Goal: Task Accomplishment & Management: Manage account settings

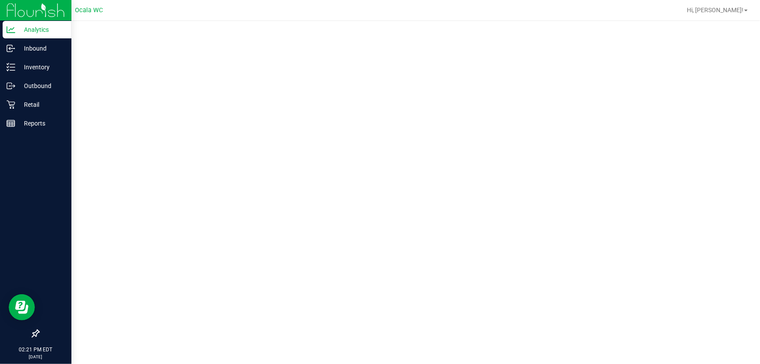
click at [14, 35] on div "Analytics" at bounding box center [37, 29] width 69 height 17
click at [20, 120] on p "Reports" at bounding box center [41, 123] width 52 height 10
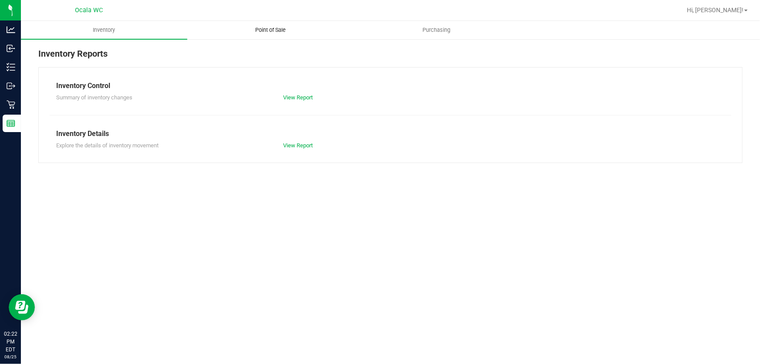
click at [282, 26] on span "Point of Sale" at bounding box center [270, 30] width 54 height 8
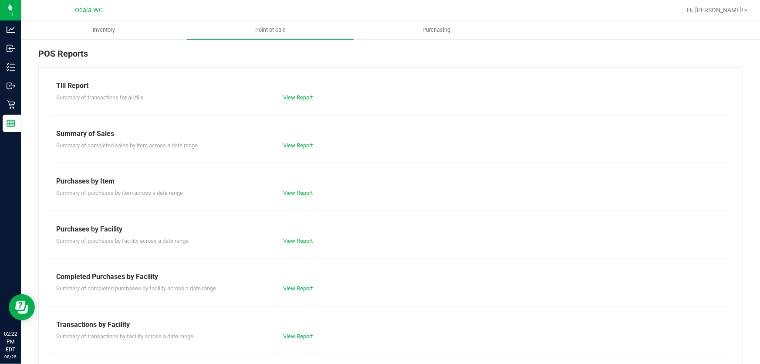
click at [294, 94] on link "View Report" at bounding box center [299, 97] width 30 height 7
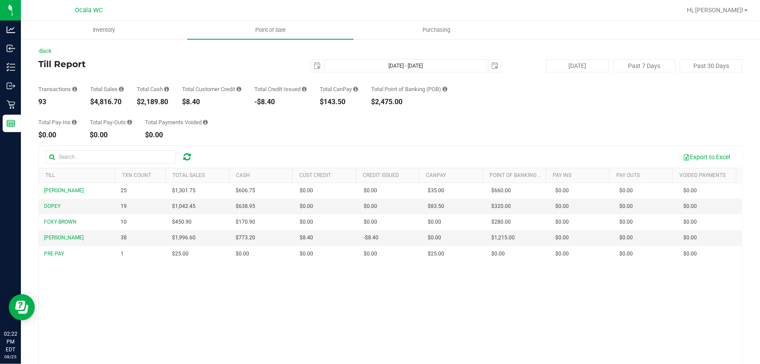
click at [219, 128] on div "Total Pay-Ins $0.00 Total Pay-Outs $0.00 Total Payments Voided $0.00" at bounding box center [390, 121] width 704 height 33
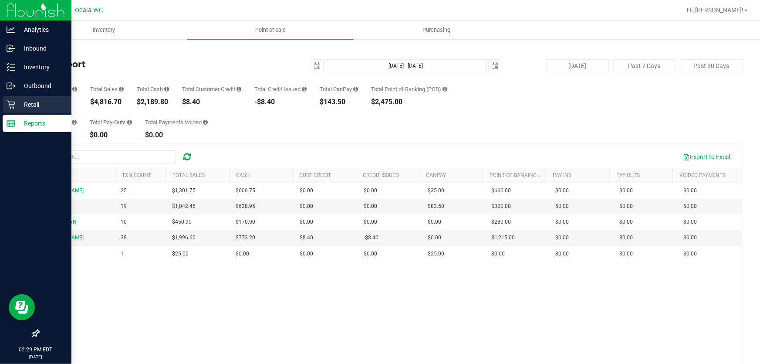
click at [18, 105] on p "Retail" at bounding box center [41, 104] width 52 height 10
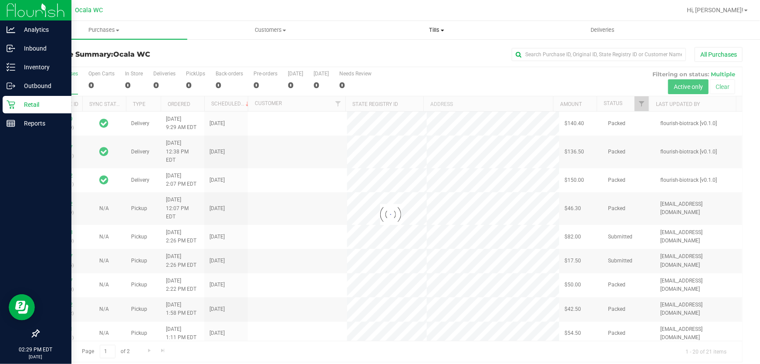
click at [437, 23] on uib-tab-heading "Tills Manage tills Reconcile e-payments" at bounding box center [437, 29] width 166 height 17
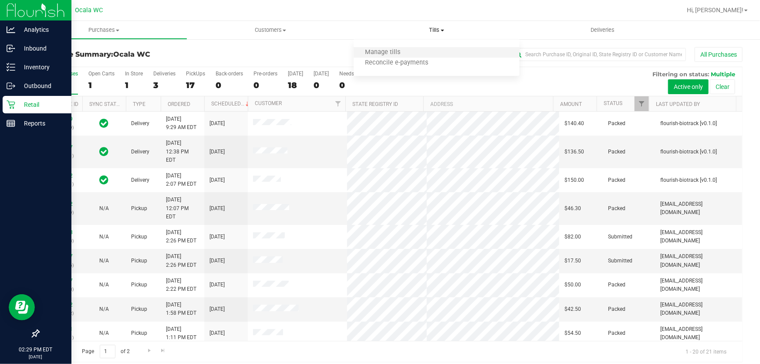
click at [418, 47] on li "Manage tills" at bounding box center [437, 52] width 166 height 10
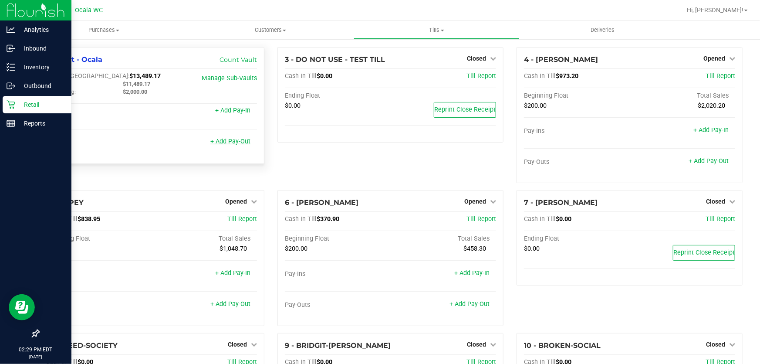
click at [237, 143] on link "+ Add Pay-Out" at bounding box center [230, 141] width 40 height 7
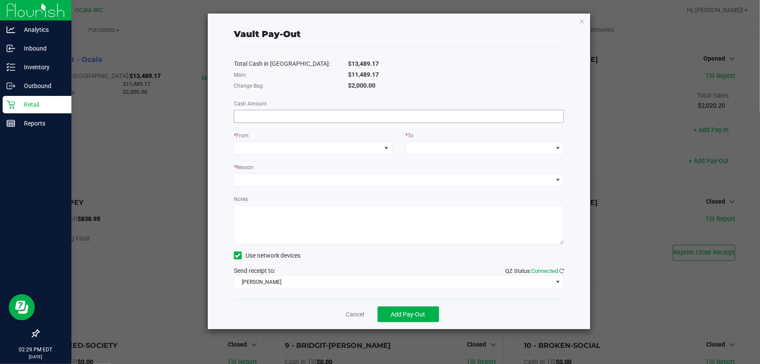
click at [348, 118] on input at bounding box center [398, 116] width 329 height 12
type input "4"
type input "$11,489.17"
click at [310, 151] on span at bounding box center [307, 148] width 147 height 12
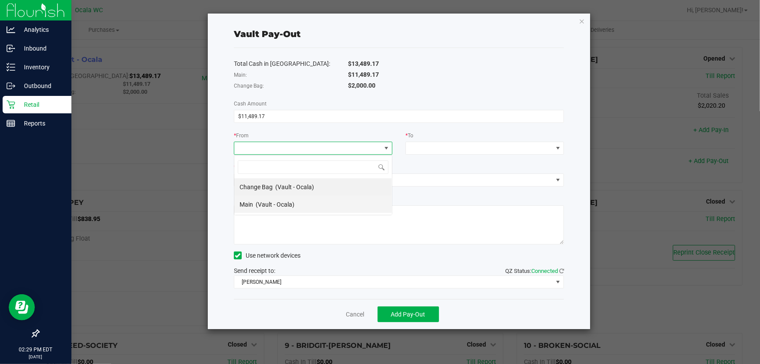
scroll to position [13, 158]
click at [315, 201] on li "Main (Vault - Ocala)" at bounding box center [313, 204] width 158 height 17
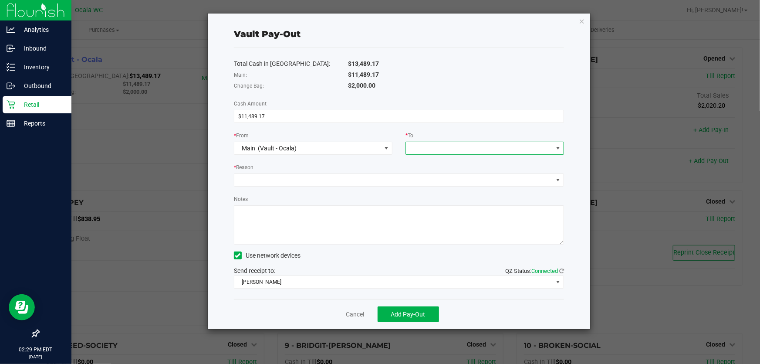
click at [451, 147] on span at bounding box center [479, 148] width 147 height 12
click at [458, 257] on span "Empyreal Transfer" at bounding box center [435, 256] width 49 height 7
click at [378, 177] on span at bounding box center [393, 180] width 318 height 12
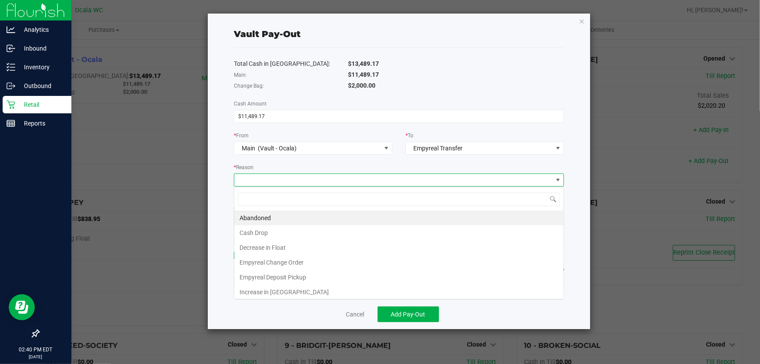
scroll to position [13, 331]
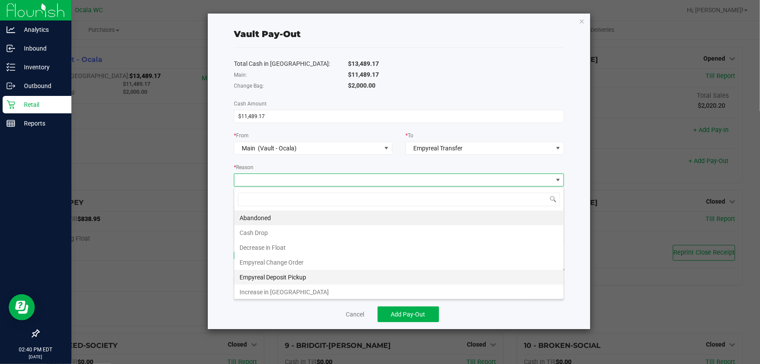
click at [344, 279] on li "Empyreal Deposit Pickup" at bounding box center [398, 277] width 329 height 15
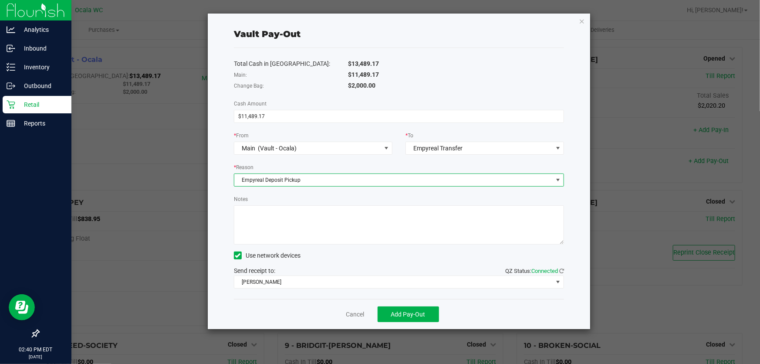
click at [307, 218] on textarea "Notes" at bounding box center [399, 224] width 330 height 39
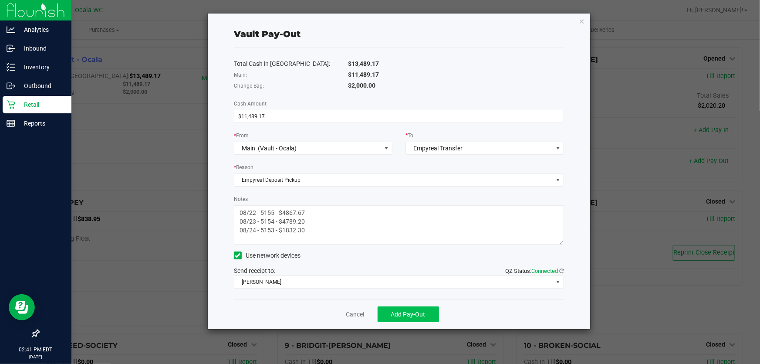
type textarea "08/22 - 5155 - $4867.67 08/23 - 5154 - $4789.20 08/24 - 5153 - $1832.30"
click at [408, 310] on button "Add Pay-Out" at bounding box center [408, 314] width 61 height 16
click at [349, 311] on link "Dismiss" at bounding box center [351, 314] width 21 height 9
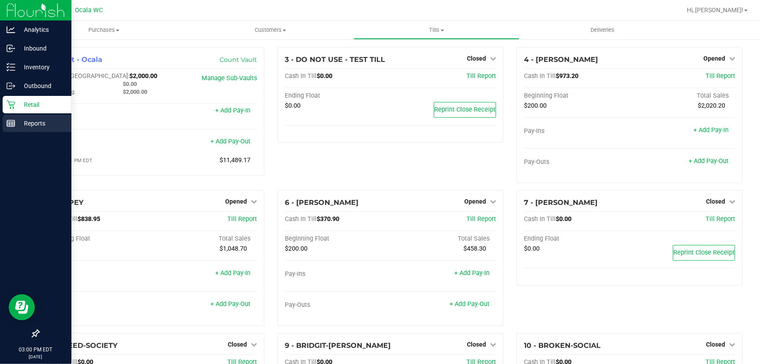
click at [18, 123] on p "Reports" at bounding box center [41, 123] width 52 height 10
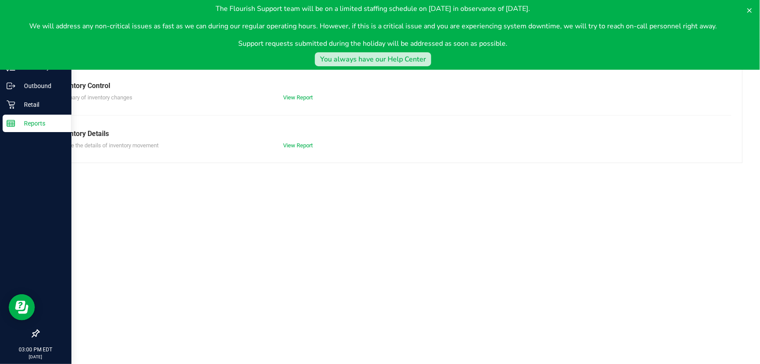
click at [397, 61] on div "You always have our Help Center" at bounding box center [373, 59] width 106 height 10
click at [34, 102] on p "Retail" at bounding box center [41, 104] width 52 height 10
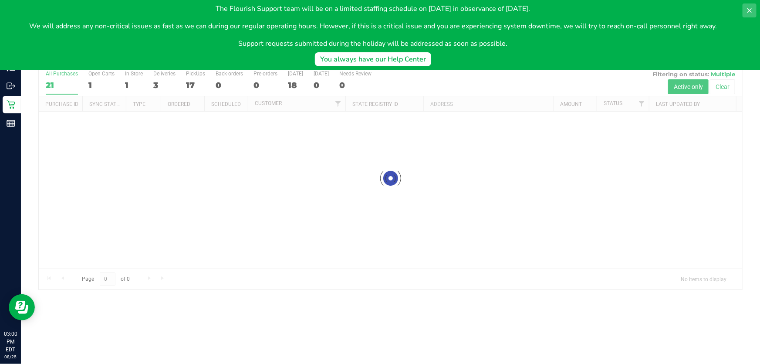
click at [747, 9] on icon at bounding box center [749, 10] width 7 height 7
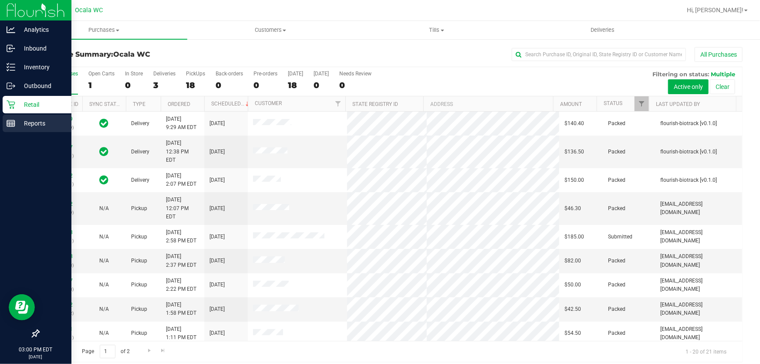
click at [13, 119] on icon at bounding box center [11, 123] width 9 height 9
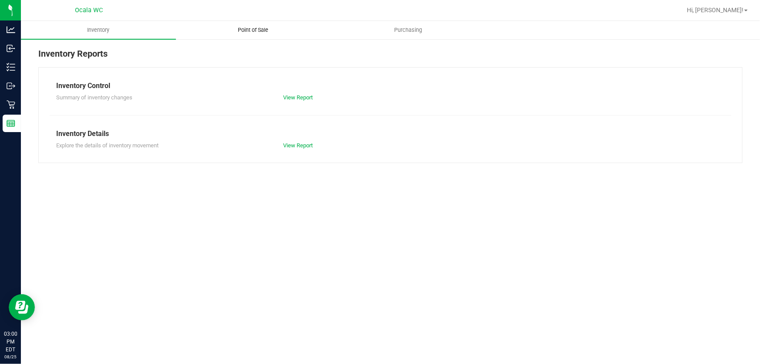
click at [269, 30] on span "Point of Sale" at bounding box center [253, 30] width 54 height 8
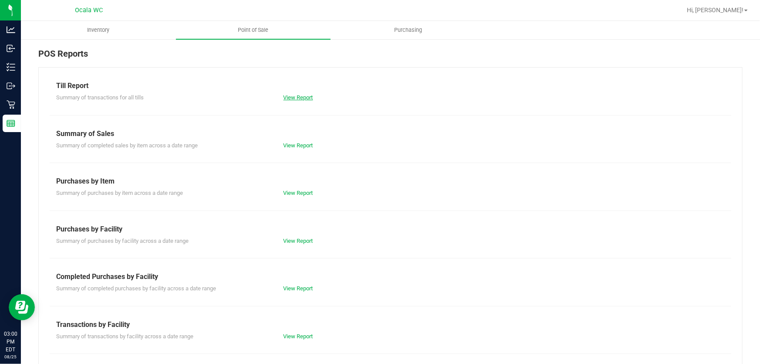
click at [303, 94] on link "View Report" at bounding box center [299, 97] width 30 height 7
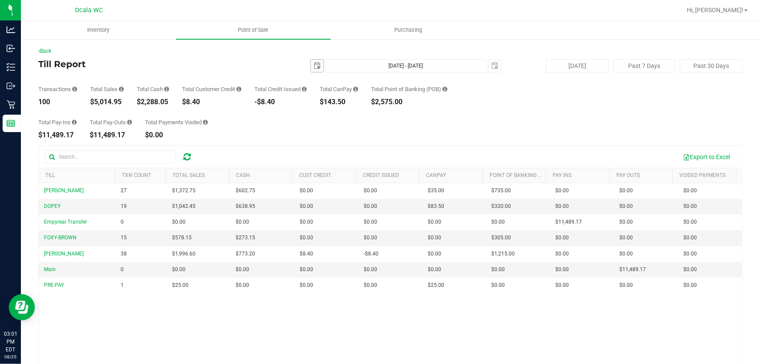
click at [315, 68] on span "select" at bounding box center [317, 65] width 7 height 7
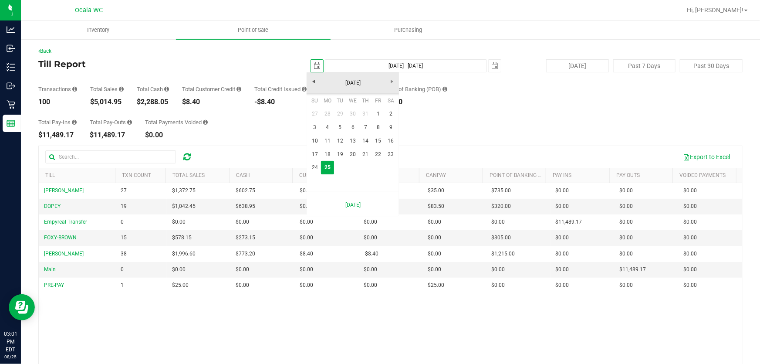
scroll to position [0, 22]
click at [314, 165] on link "24" at bounding box center [314, 168] width 13 height 14
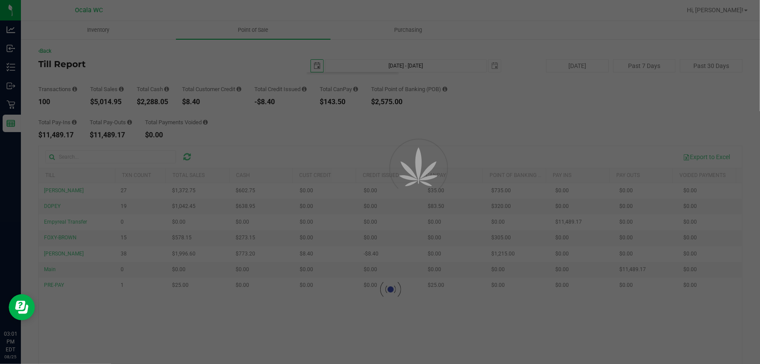
type input "2025-08-24"
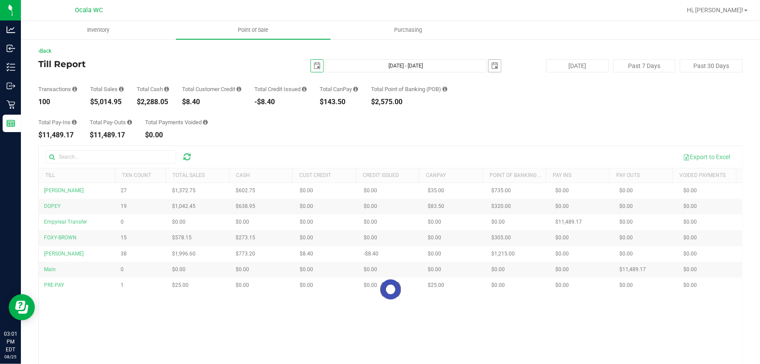
click at [491, 65] on span "select" at bounding box center [494, 65] width 7 height 7
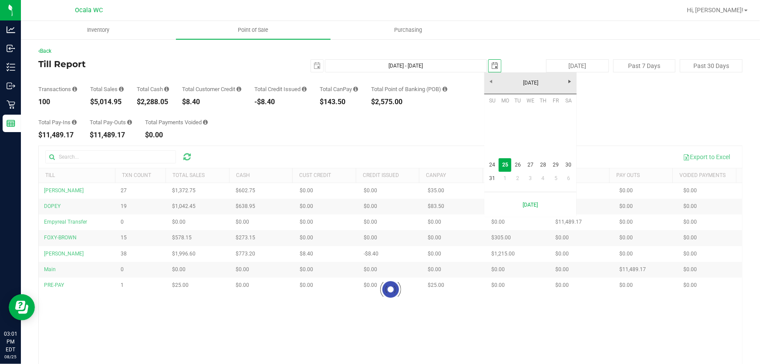
scroll to position [0, 22]
click at [494, 166] on link "24" at bounding box center [492, 165] width 13 height 14
type input "Aug 24, 2025 - Aug 24, 2025"
type input "2025-08-24"
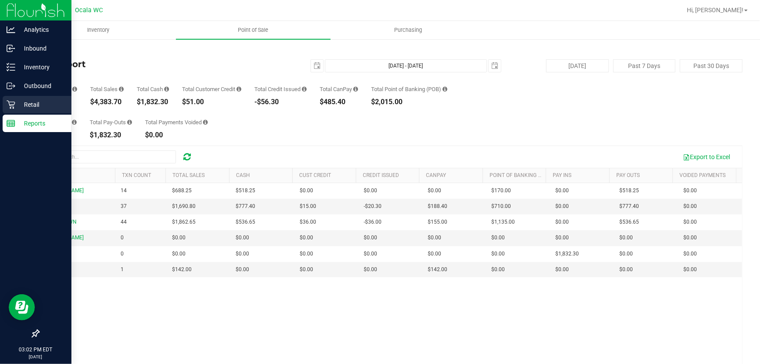
scroll to position [0, 0]
click at [17, 103] on p "Retail" at bounding box center [41, 104] width 52 height 10
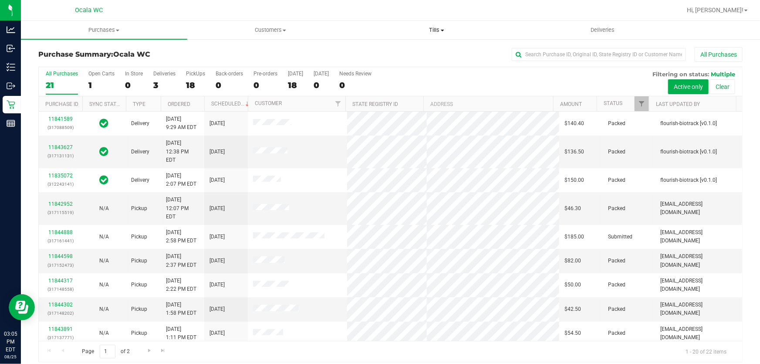
click at [431, 28] on span "Tills" at bounding box center [437, 30] width 166 height 8
click at [357, 26] on uib-tab-heading "Tills Manage tills Reconcile e-payments" at bounding box center [437, 30] width 166 height 18
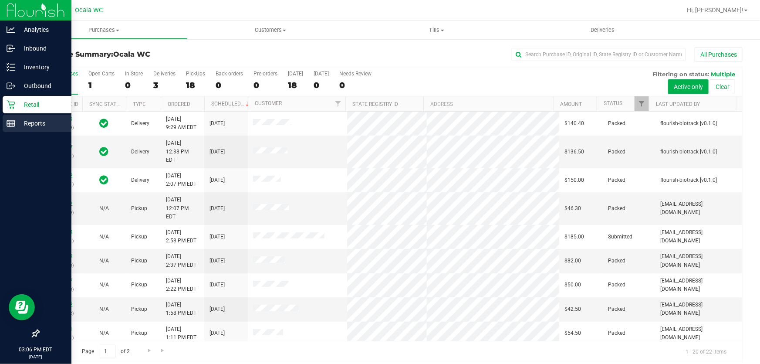
click at [9, 124] on icon at bounding box center [11, 123] width 9 height 9
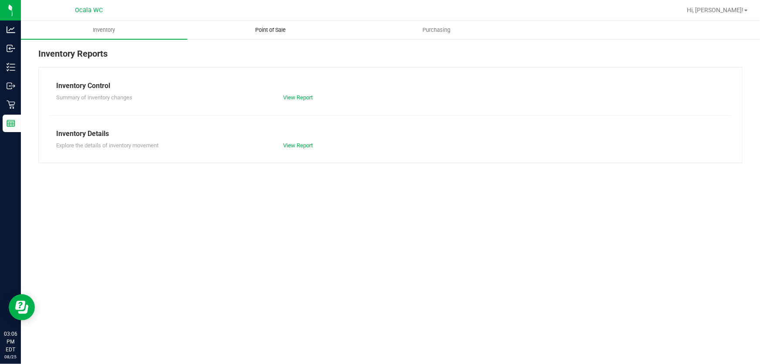
click at [270, 26] on span "Point of Sale" at bounding box center [270, 30] width 54 height 8
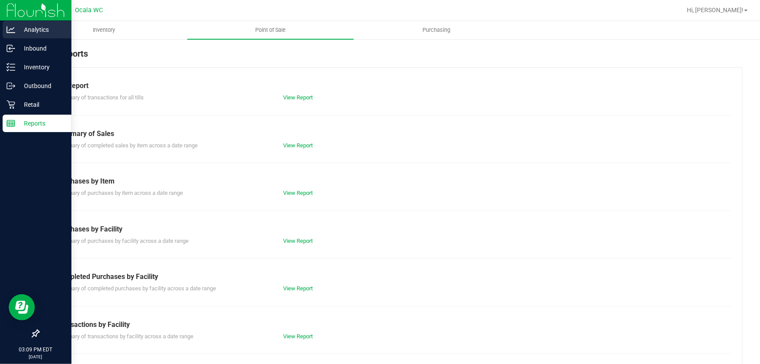
click at [24, 34] on p "Analytics" at bounding box center [41, 29] width 52 height 10
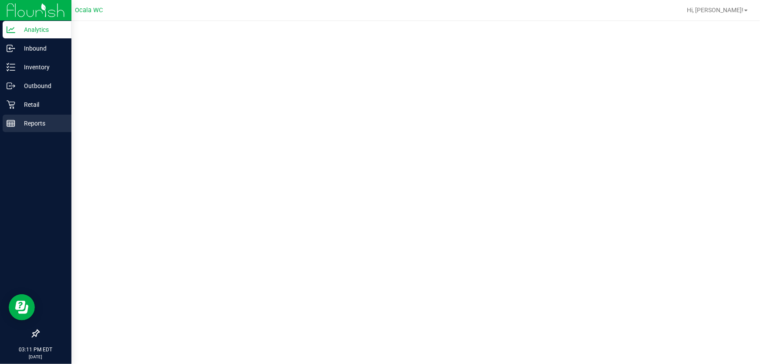
click at [15, 124] on p "Reports" at bounding box center [41, 123] width 52 height 10
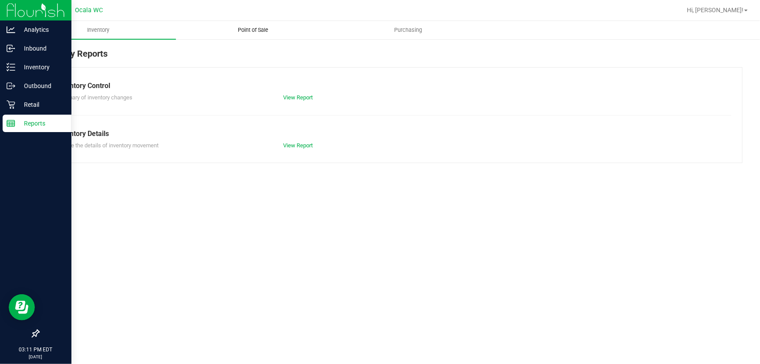
click at [257, 29] on span "Point of Sale" at bounding box center [253, 30] width 54 height 8
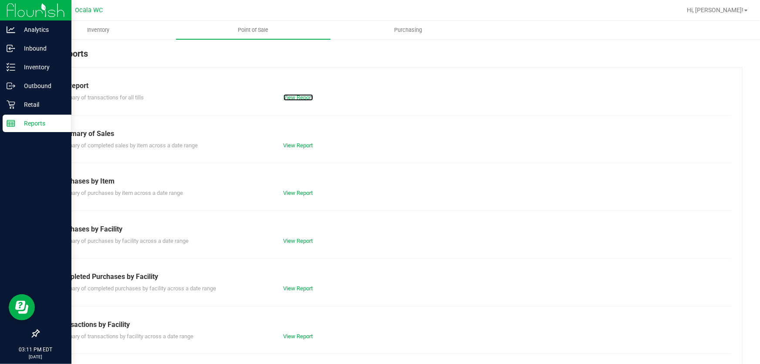
click at [305, 95] on link "View Report" at bounding box center [299, 97] width 30 height 7
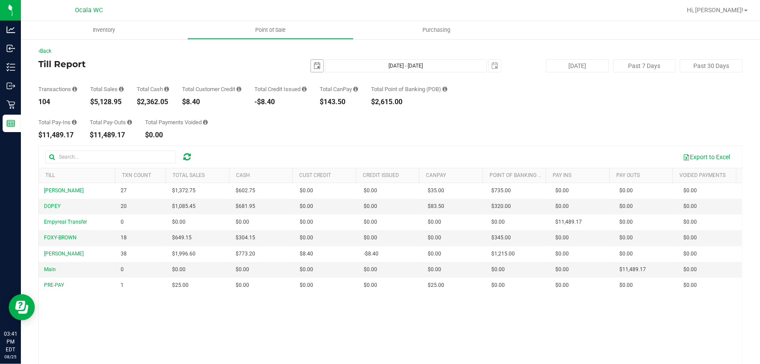
click at [311, 64] on span "select" at bounding box center [317, 66] width 12 height 12
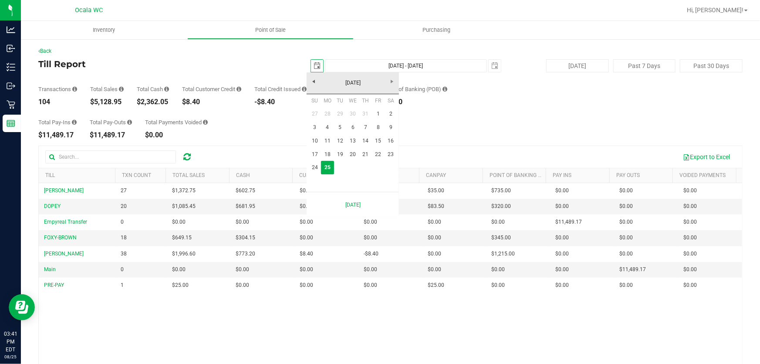
scroll to position [0, 22]
click at [330, 152] on link "18" at bounding box center [327, 155] width 13 height 14
type input "2025-08-18"
type input "Aug 18, 2025 - Aug 25, 2025"
